Goal: Information Seeking & Learning: Learn about a topic

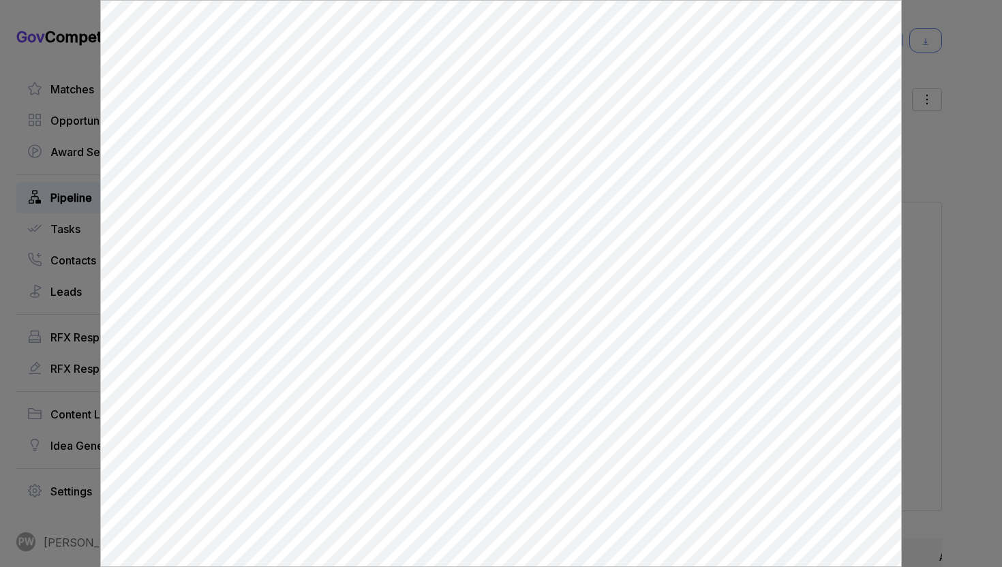
scroll to position [1726, 0]
click at [974, 362] on div at bounding box center [501, 283] width 1002 height 567
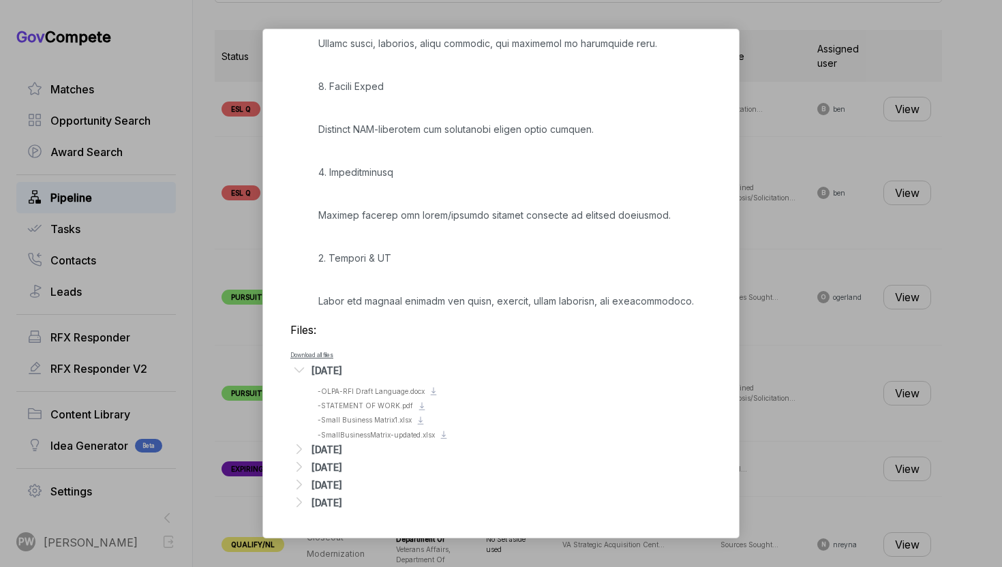
click at [887, 188] on div "NSF Communications Support Services [PERSON_NAME] STAGE Sources Sought Copy lin…" at bounding box center [501, 283] width 1002 height 567
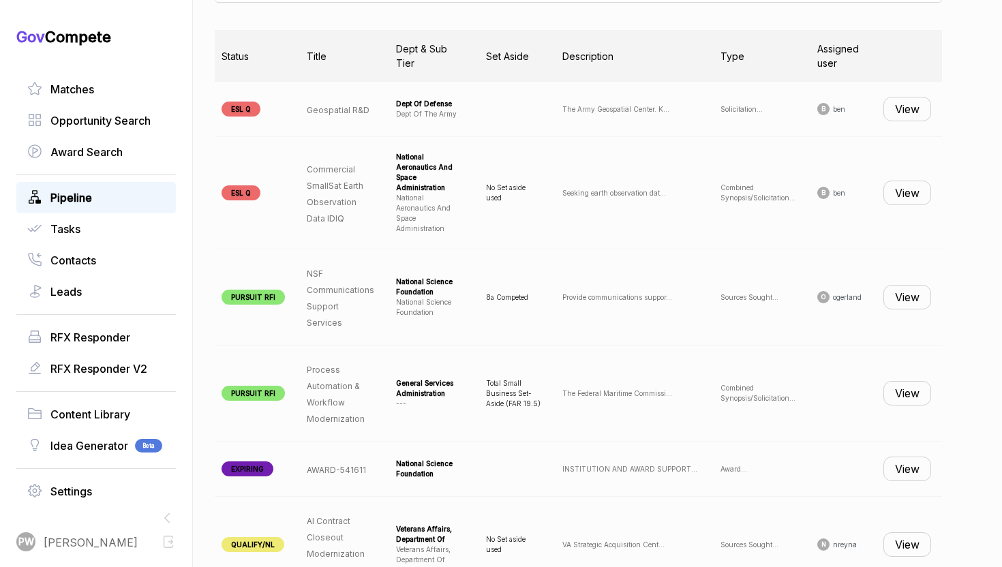
click at [926, 285] on button "View" at bounding box center [908, 297] width 48 height 25
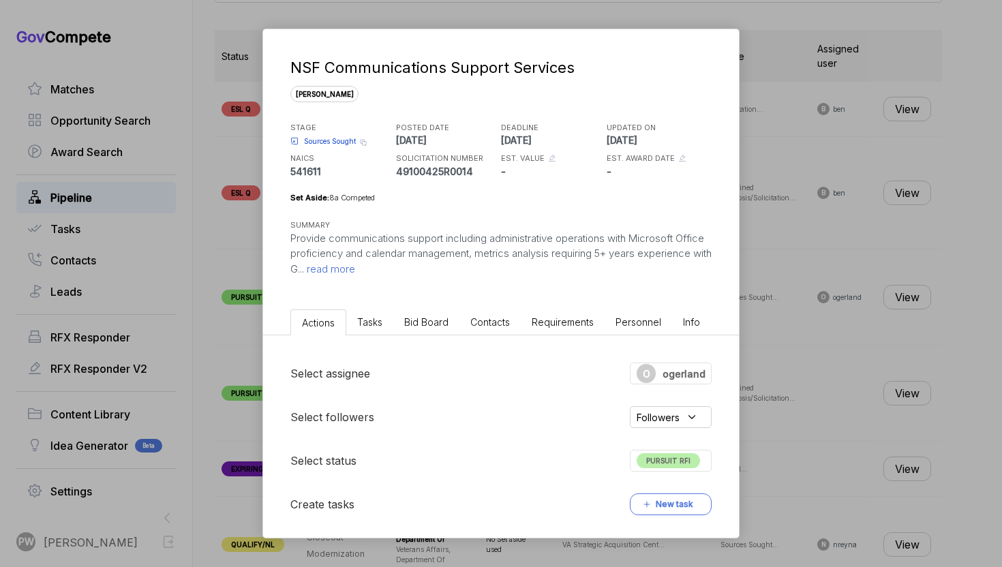
click at [408, 280] on div "NSF Communications Support Services [PERSON_NAME] STAGE Sources Sought Copy lin…" at bounding box center [501, 166] width 476 height 275
click at [681, 466] on span "PURSUIT RFI" at bounding box center [668, 460] width 63 height 15
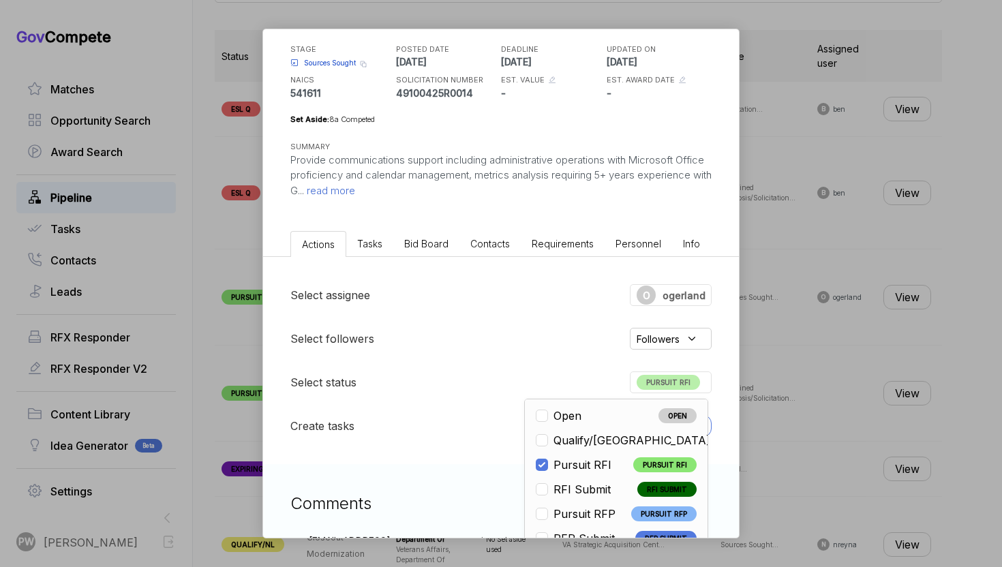
scroll to position [13, 0]
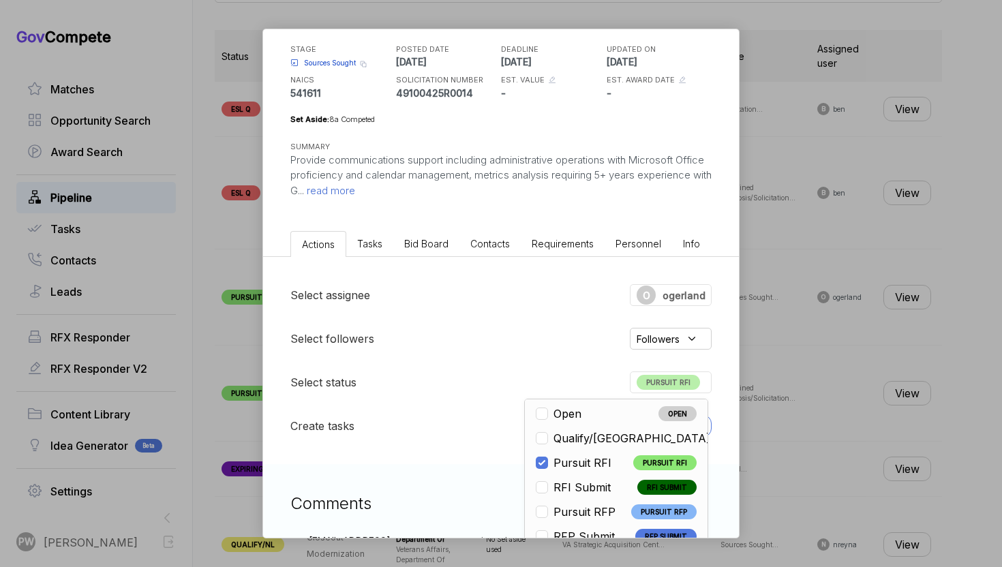
click at [600, 488] on span "RFI Submit" at bounding box center [582, 487] width 57 height 16
checkbox input "false"
checkbox input "true"
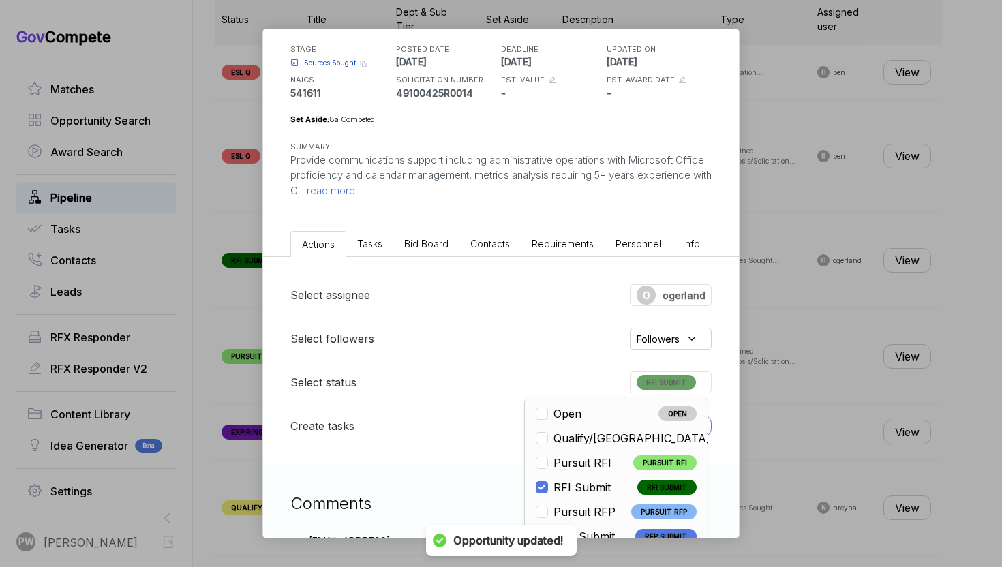
click at [833, 377] on div "NSF Communications Support Services [PERSON_NAME] STAGE Sources Sought Copy lin…" at bounding box center [501, 283] width 1002 height 567
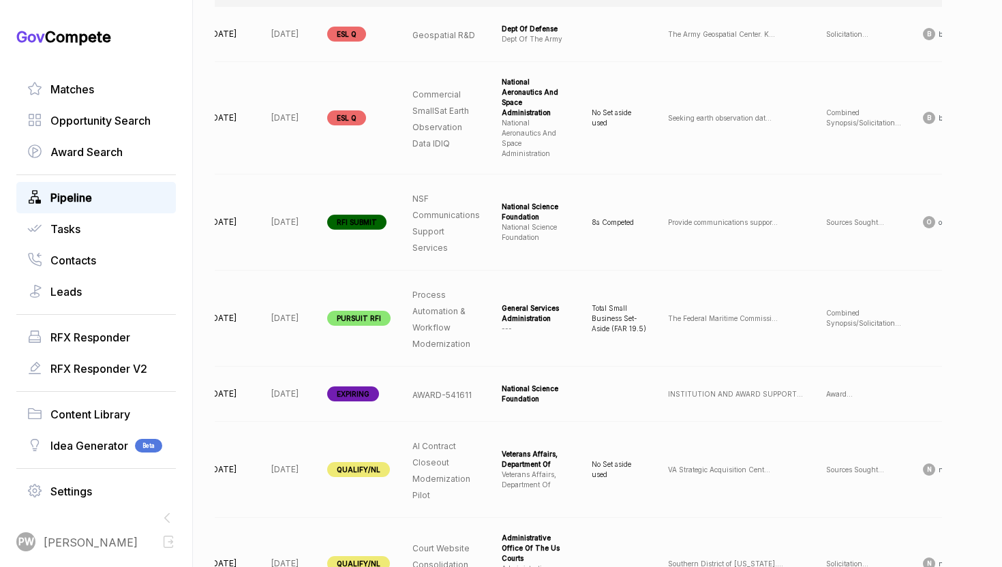
scroll to position [0, 144]
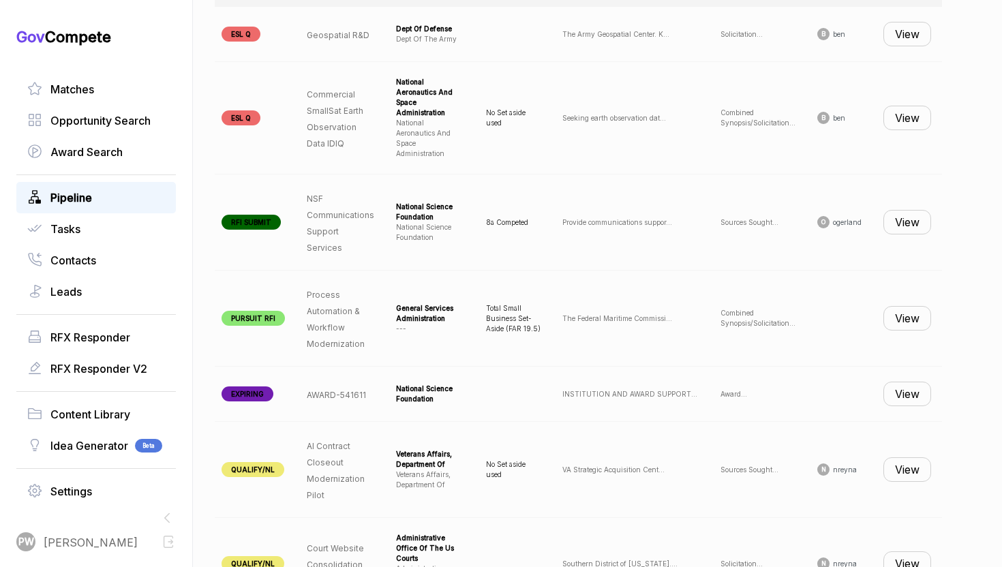
click at [908, 306] on button "View" at bounding box center [908, 318] width 48 height 25
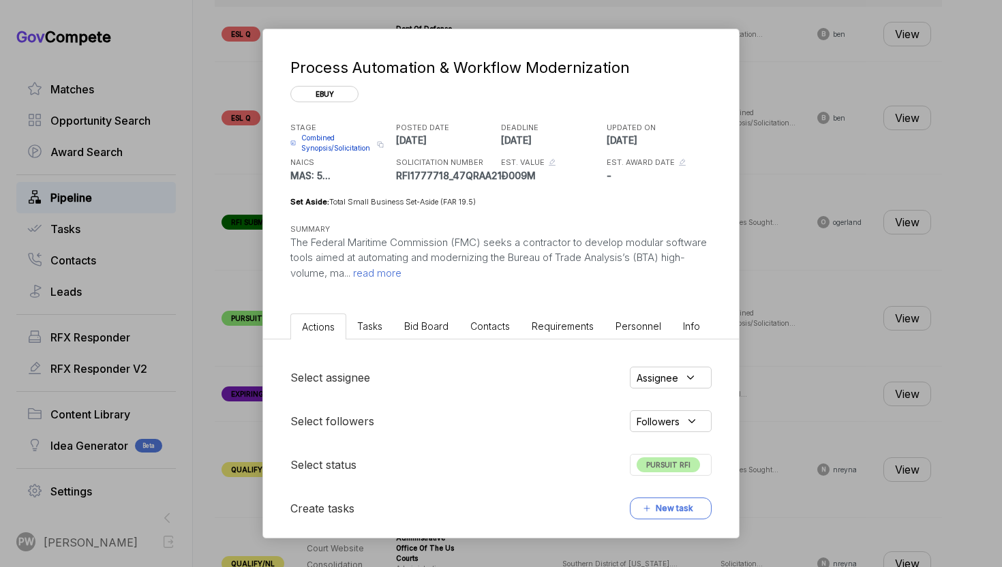
click at [402, 272] on span "read more" at bounding box center [375, 273] width 51 height 13
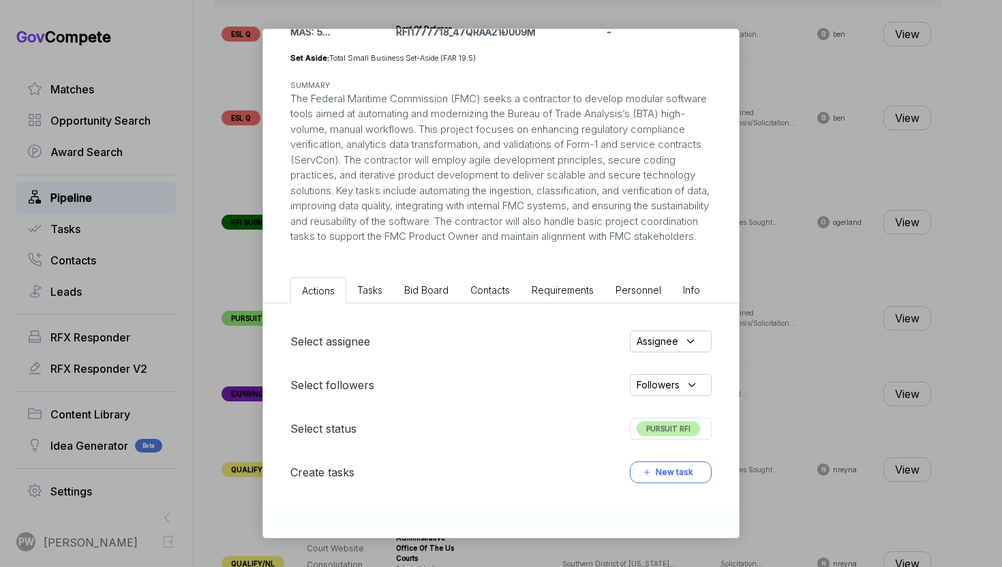
scroll to position [276, 0]
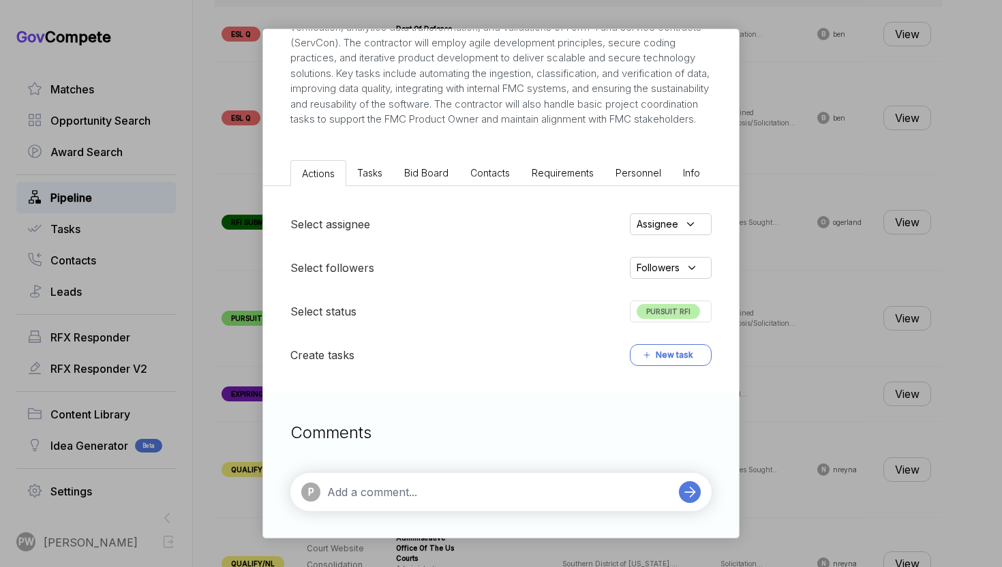
click at [417, 178] on li "Bid Board" at bounding box center [426, 172] width 66 height 25
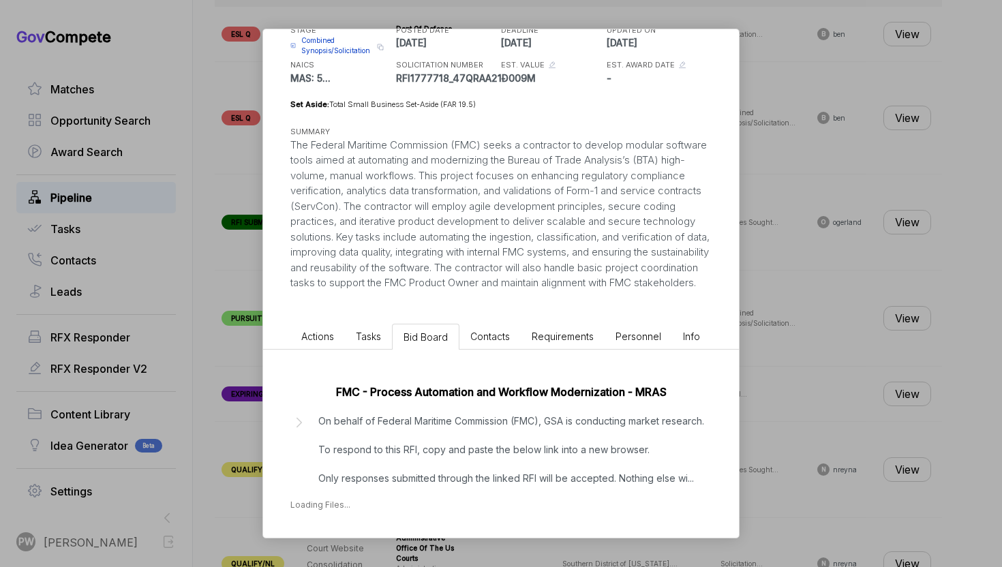
click at [429, 445] on p "On behalf of Federal Maritime Commission (FMC), GSA is conducting market resear…" at bounding box center [511, 450] width 386 height 72
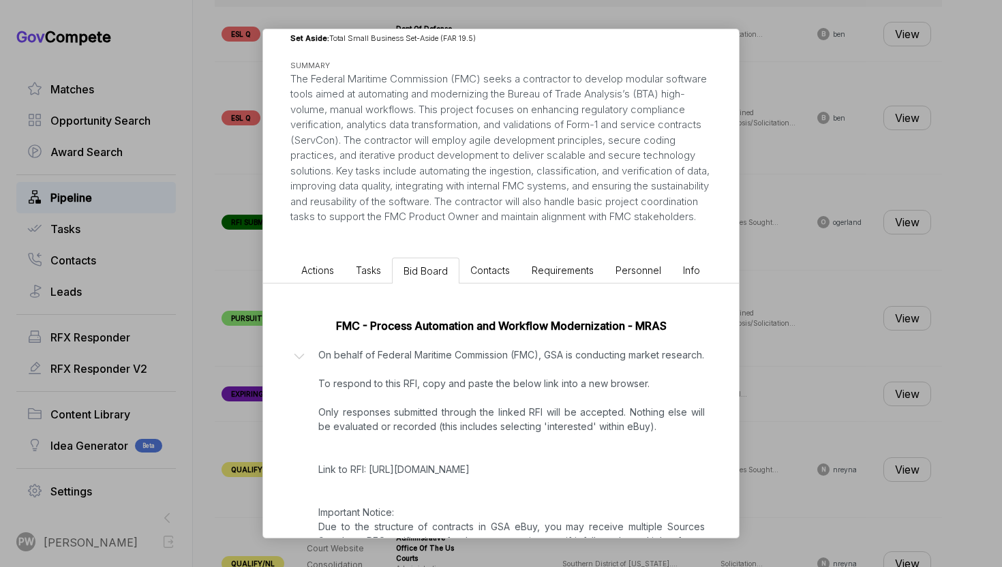
scroll to position [164, 0]
click at [369, 275] on li "Tasks" at bounding box center [368, 269] width 47 height 25
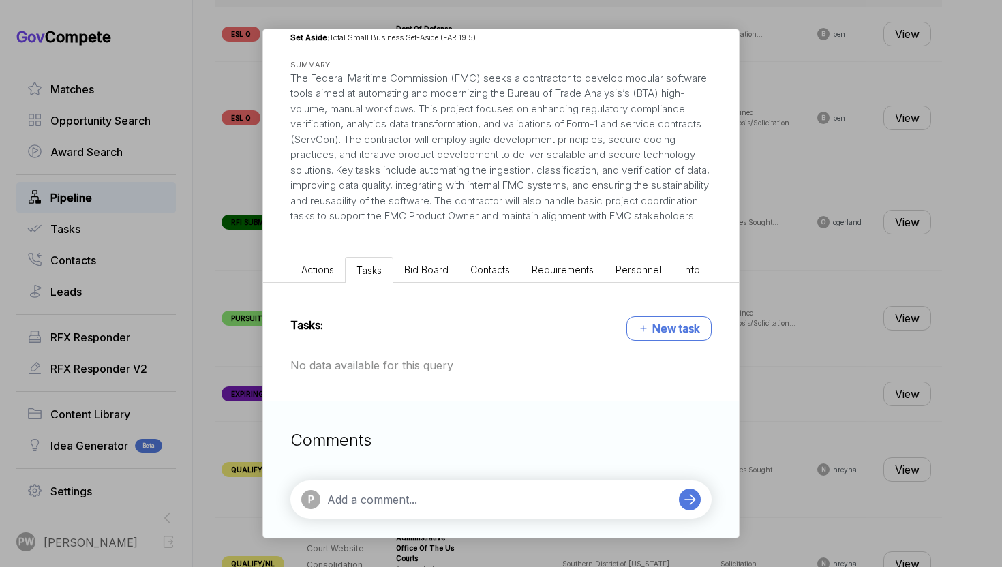
click at [432, 276] on li "Bid Board" at bounding box center [426, 269] width 66 height 25
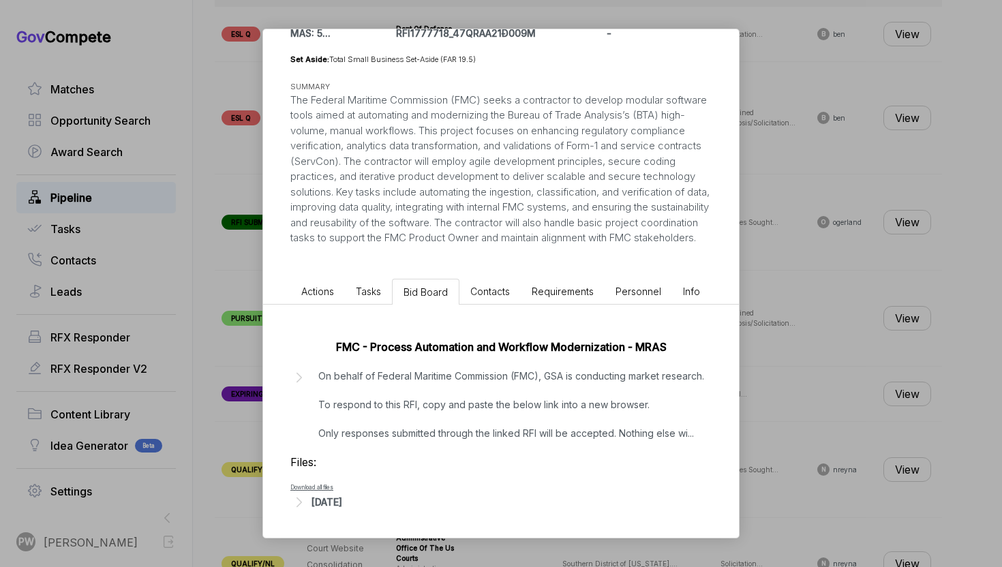
scroll to position [172, 0]
click at [500, 391] on p "On behalf of Federal Maritime Commission (FMC), GSA is conducting market resear…" at bounding box center [511, 405] width 386 height 72
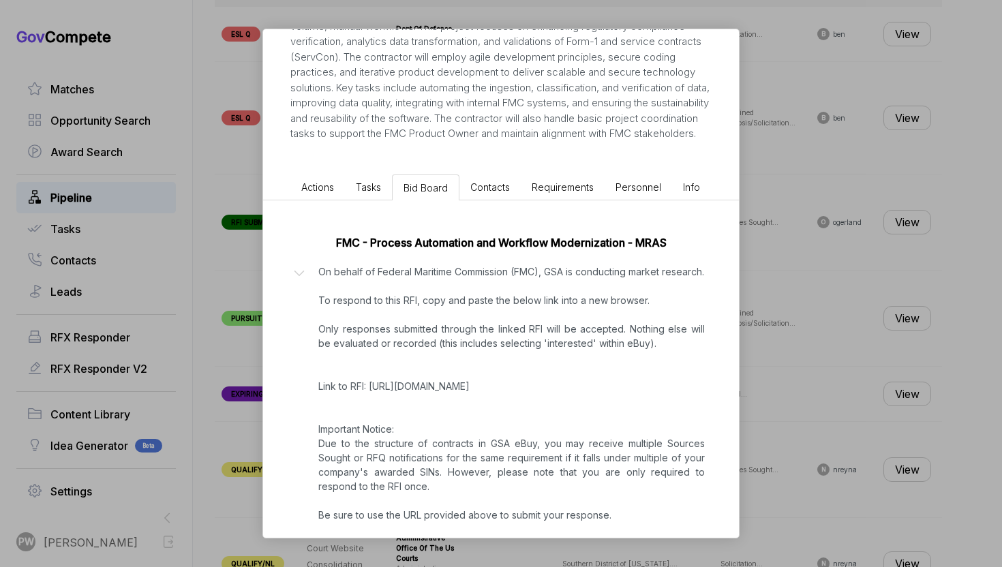
scroll to position [458, 0]
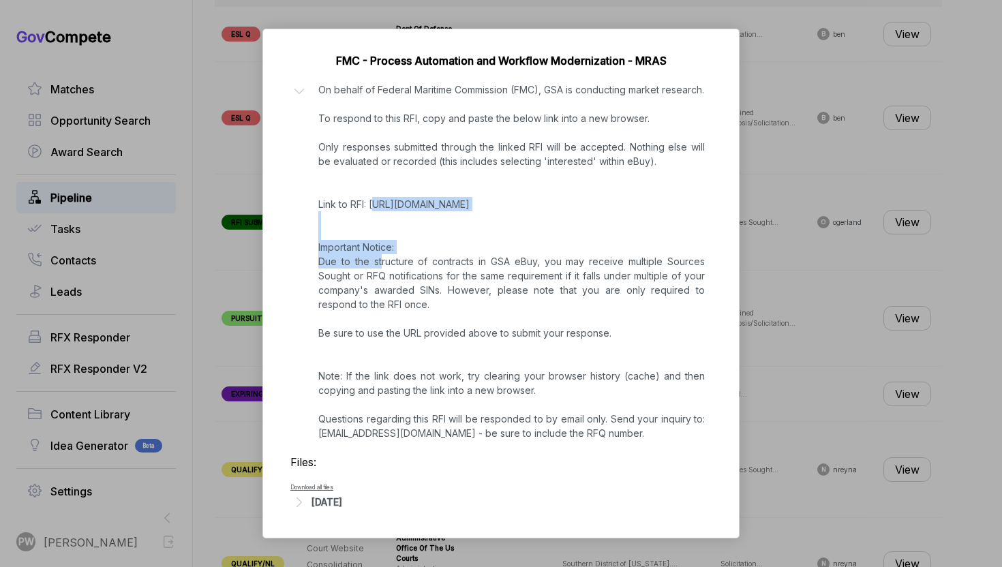
copy p "ttps://[DOMAIN_NAME][URL]"
drag, startPoint x: 638, startPoint y: 209, endPoint x: 406, endPoint y: 137, distance: 242.2
click at [400, 151] on p "On behalf of Federal Maritime Commission (FMC), GSA is conducting market resear…" at bounding box center [511, 262] width 387 height 358
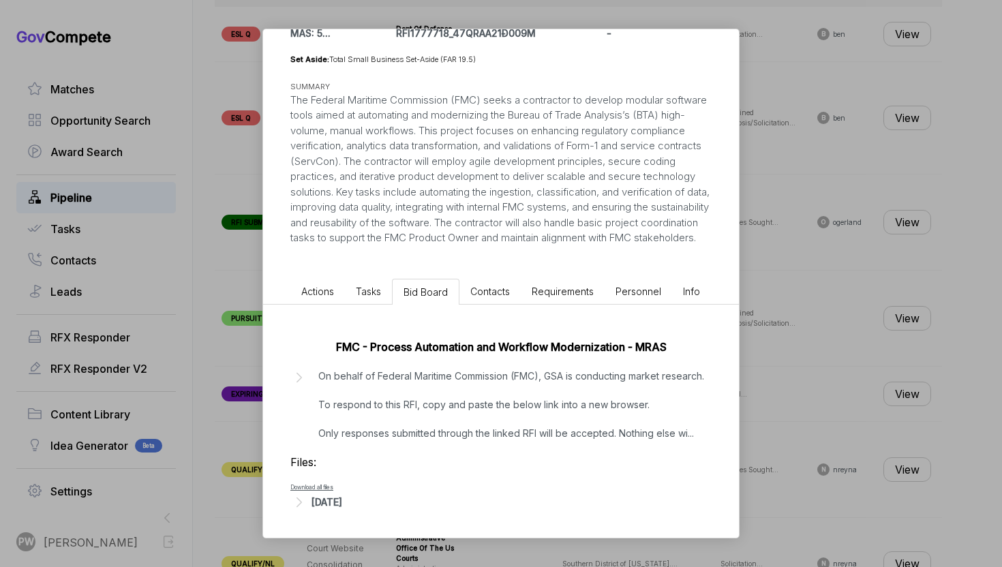
click at [821, 244] on div "Process Automation & Workflow Modernization ebuy STAGE Combined Synopsis/Solici…" at bounding box center [501, 283] width 1002 height 567
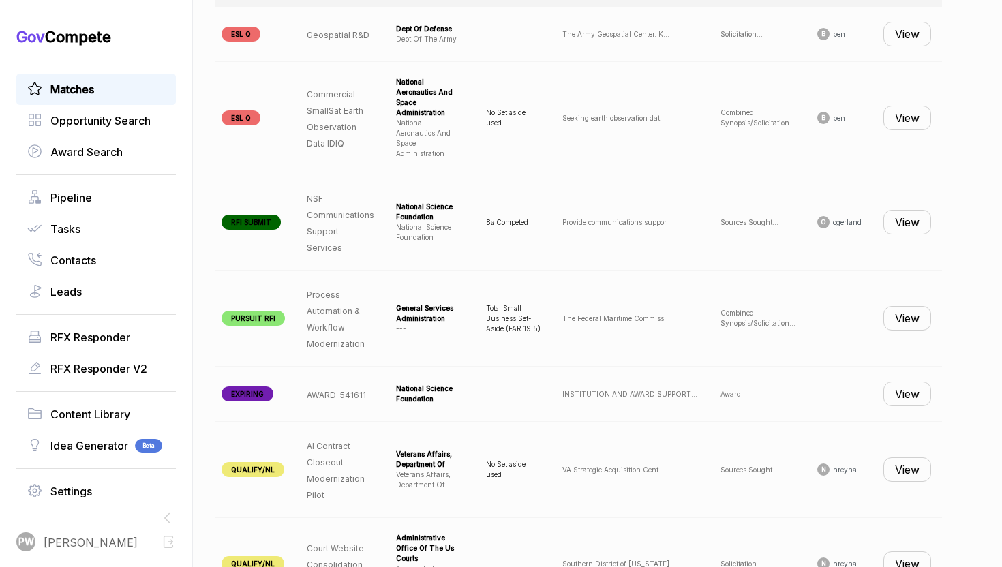
click at [100, 78] on div "Matches" at bounding box center [96, 89] width 160 height 31
click at [89, 84] on span "Matches" at bounding box center [72, 89] width 44 height 16
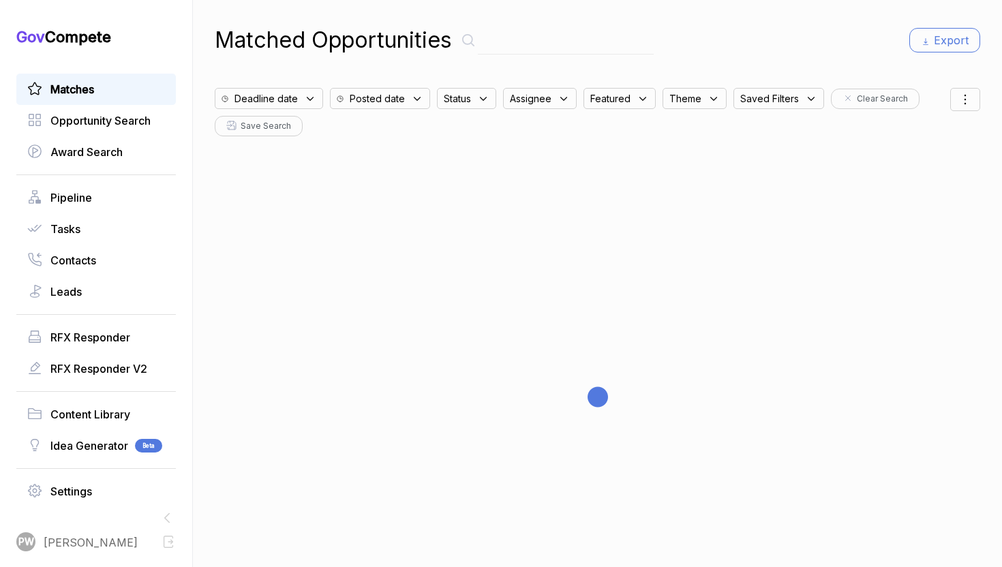
click at [286, 77] on div "Matched Opportunities Export Deadline date Posted date Status Assignee Featured…" at bounding box center [598, 283] width 766 height 567
click at [320, 89] on div "Deadline date" at bounding box center [269, 98] width 108 height 21
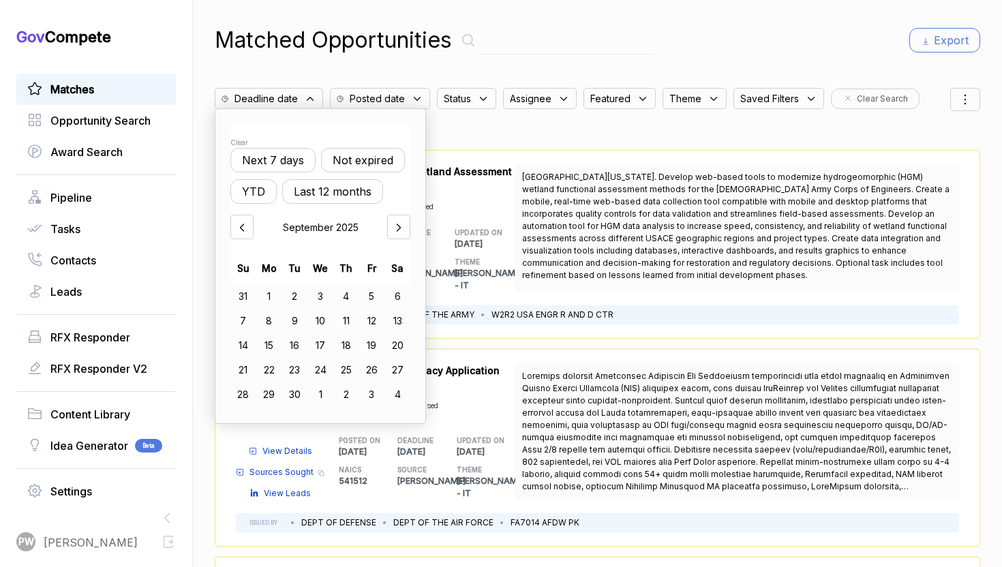
click at [373, 155] on button "Not expired" at bounding box center [363, 160] width 84 height 25
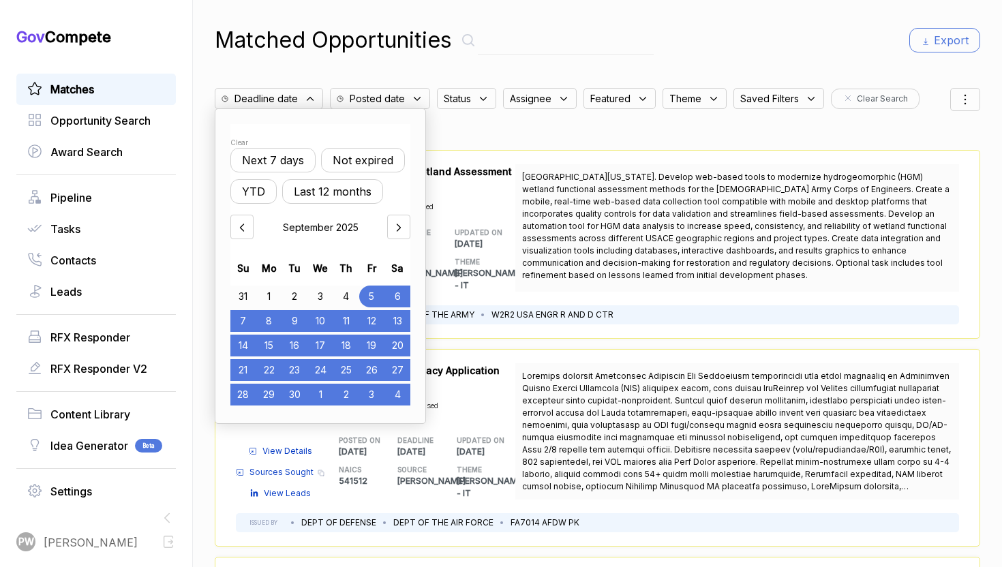
click at [462, 108] on div "Status" at bounding box center [466, 98] width 59 height 21
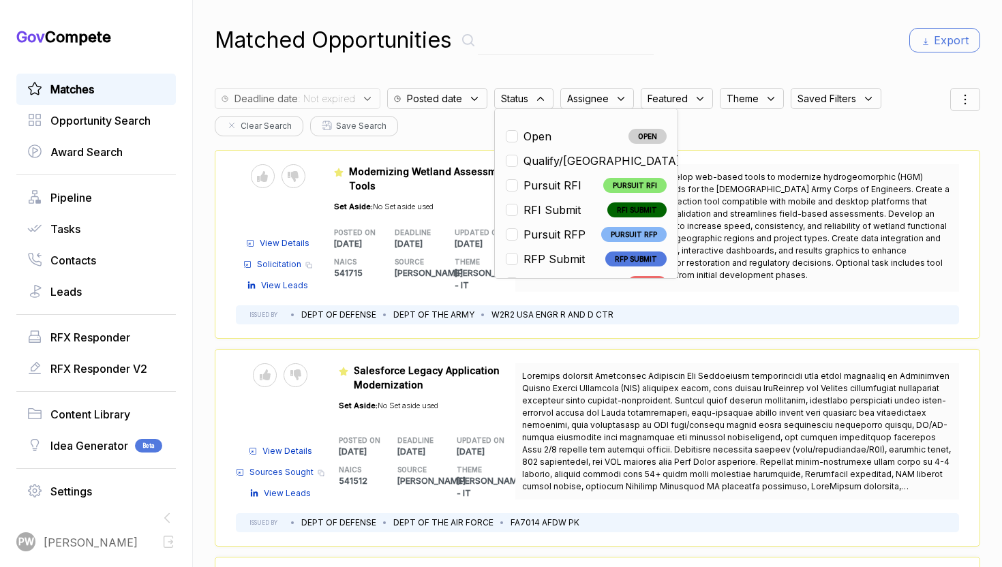
click at [516, 132] on div "Open" at bounding box center [532, 136] width 53 height 16
checkbox input "true"
click at [415, 421] on div "Set Aside: No Set aside used" at bounding box center [389, 406] width 100 height 29
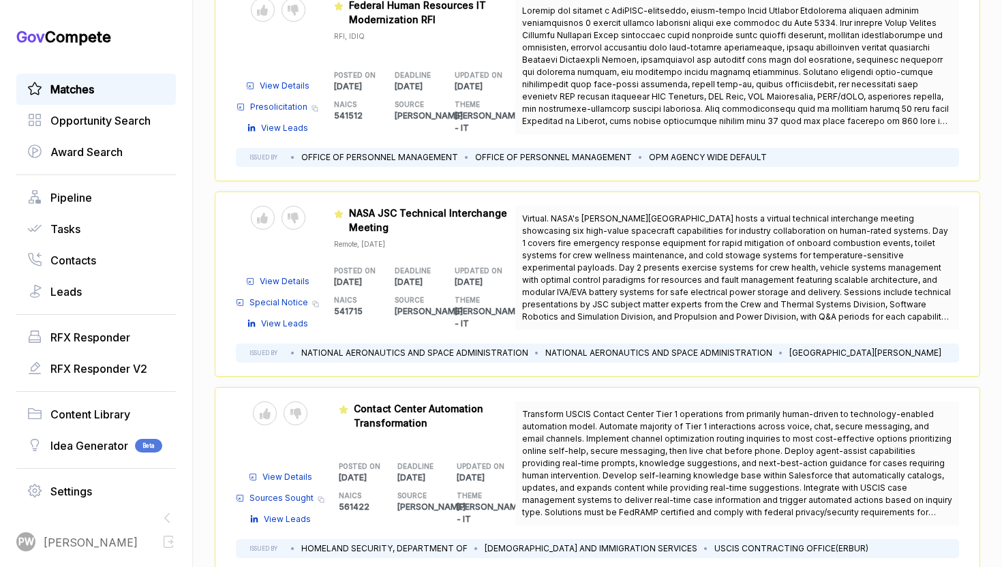
scroll to position [1581, 0]
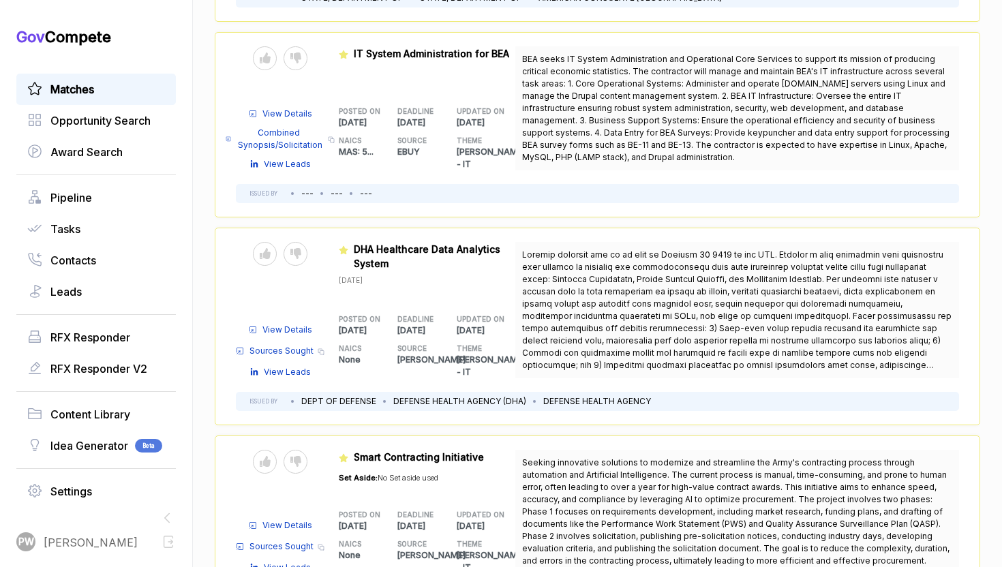
scroll to position [3600, 0]
